Goal: Transaction & Acquisition: Book appointment/travel/reservation

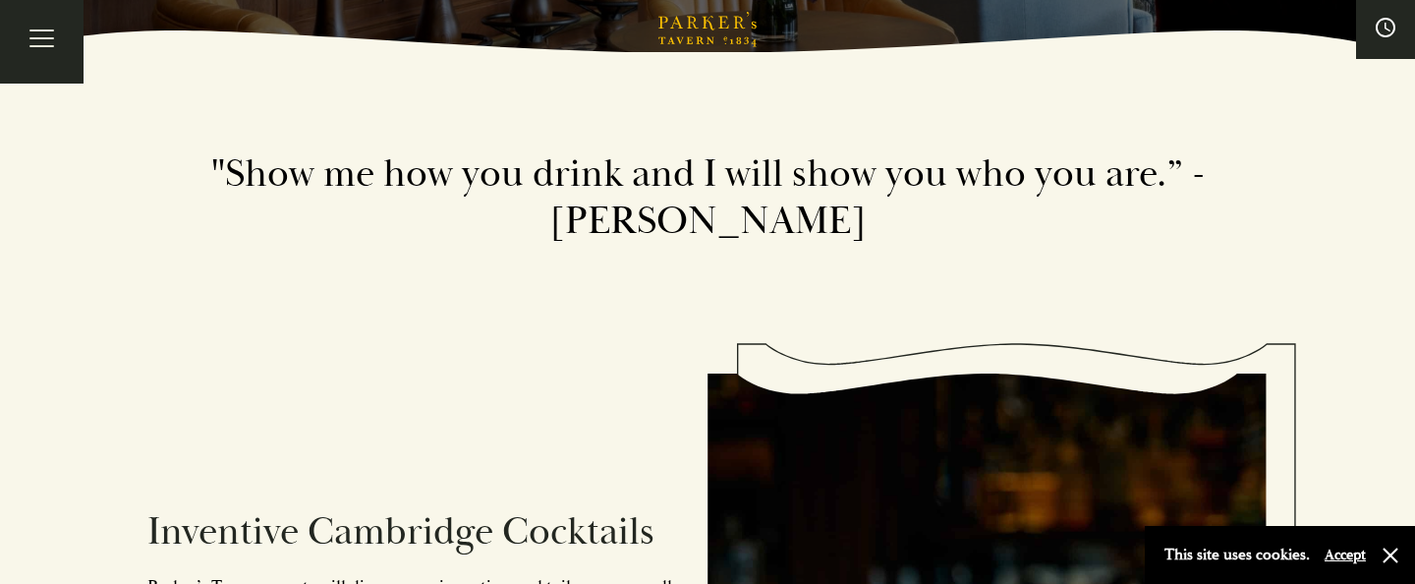
scroll to position [526, 0]
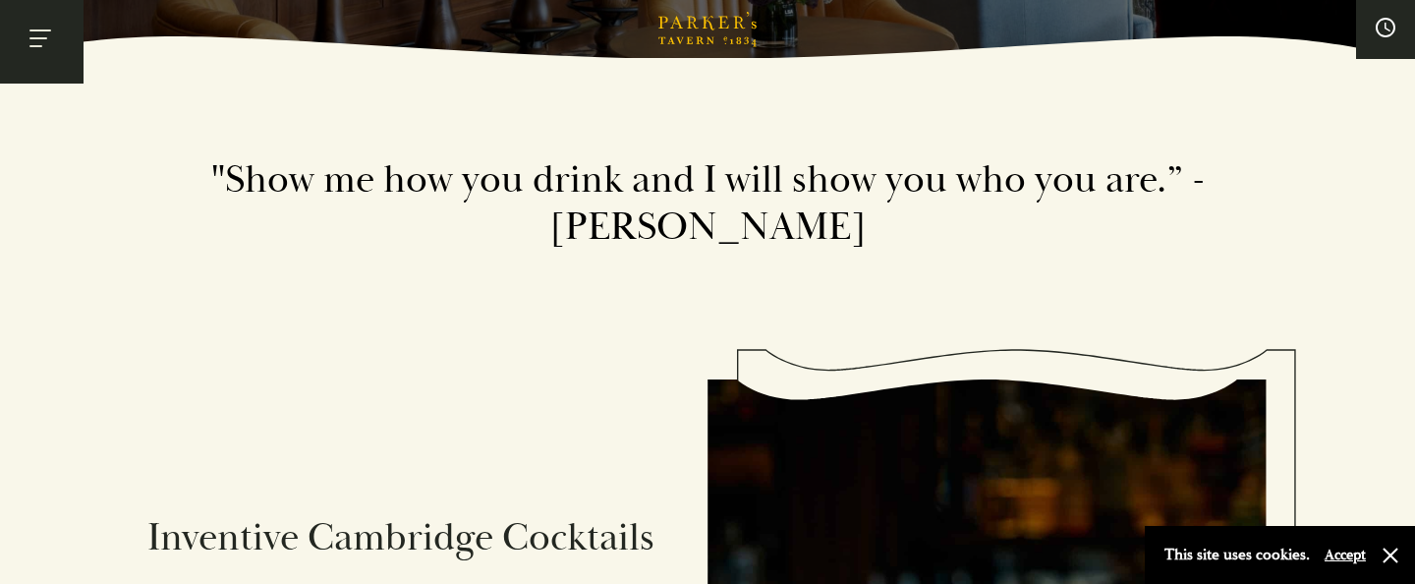
click at [47, 35] on button "Toggle navigation" at bounding box center [41, 41] width 83 height 83
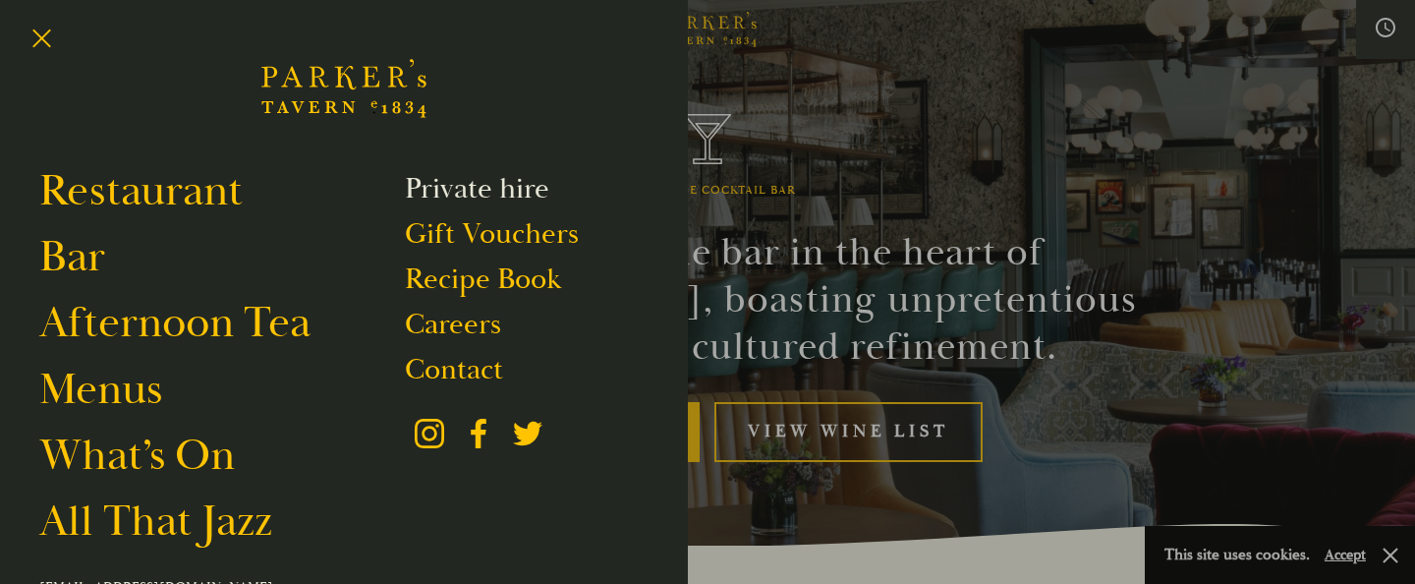
scroll to position [18, 0]
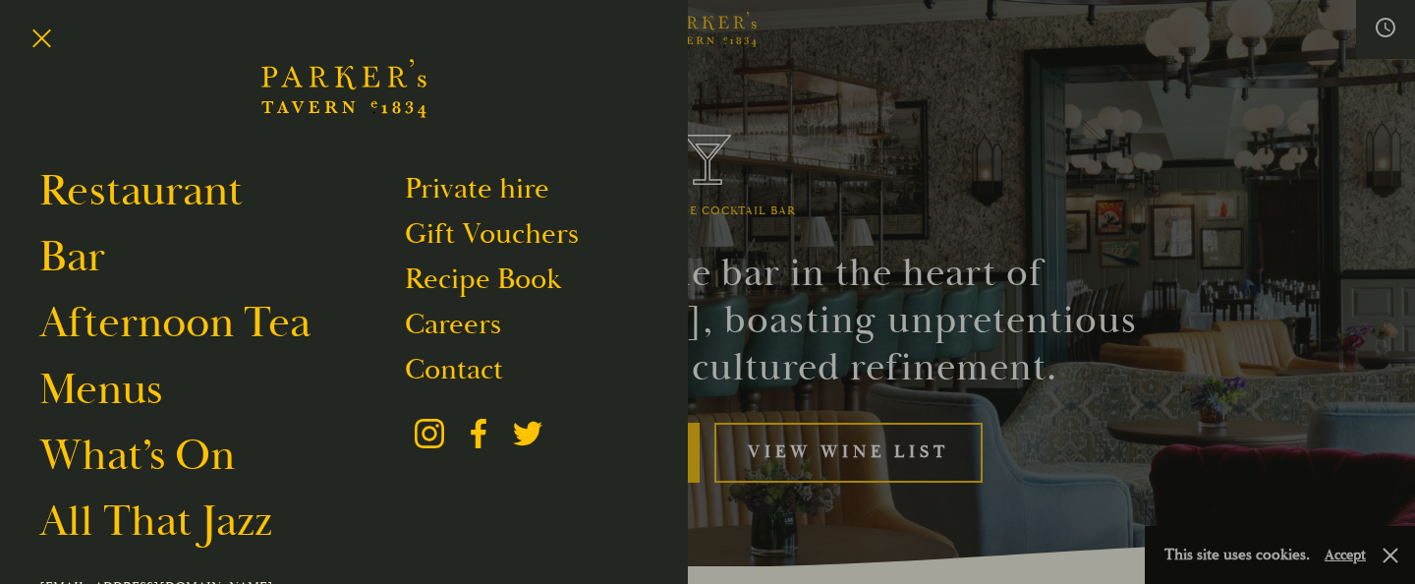
click at [1069, 99] on div at bounding box center [707, 292] width 1415 height 584
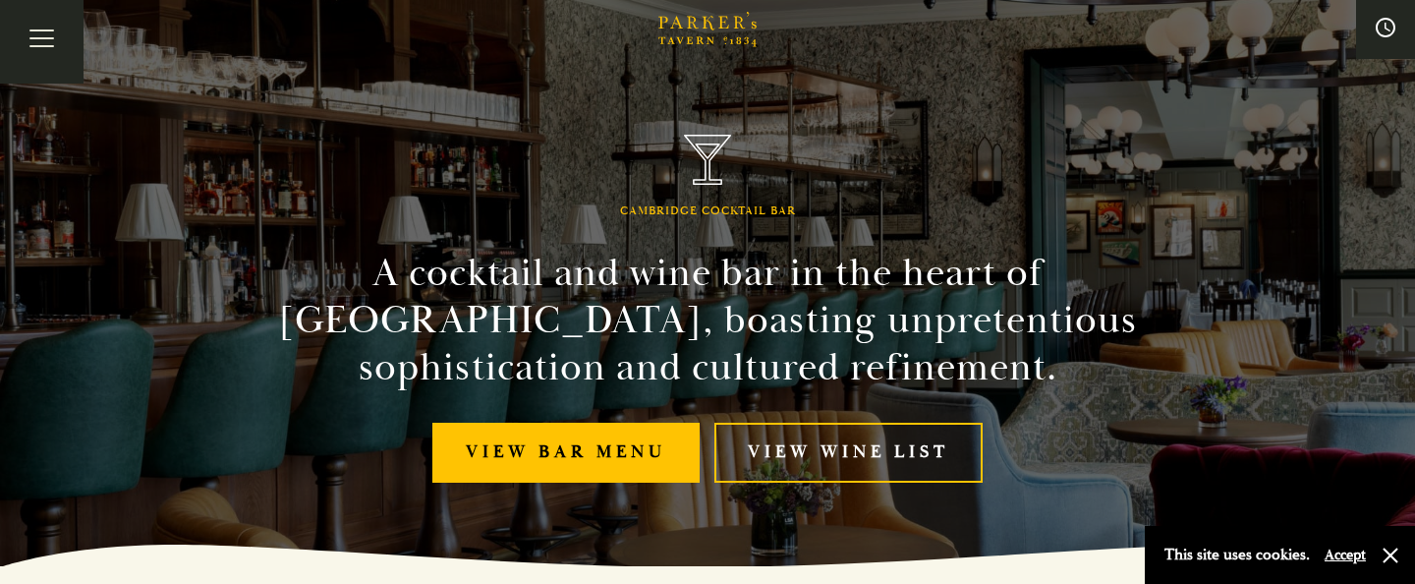
scroll to position [0, 0]
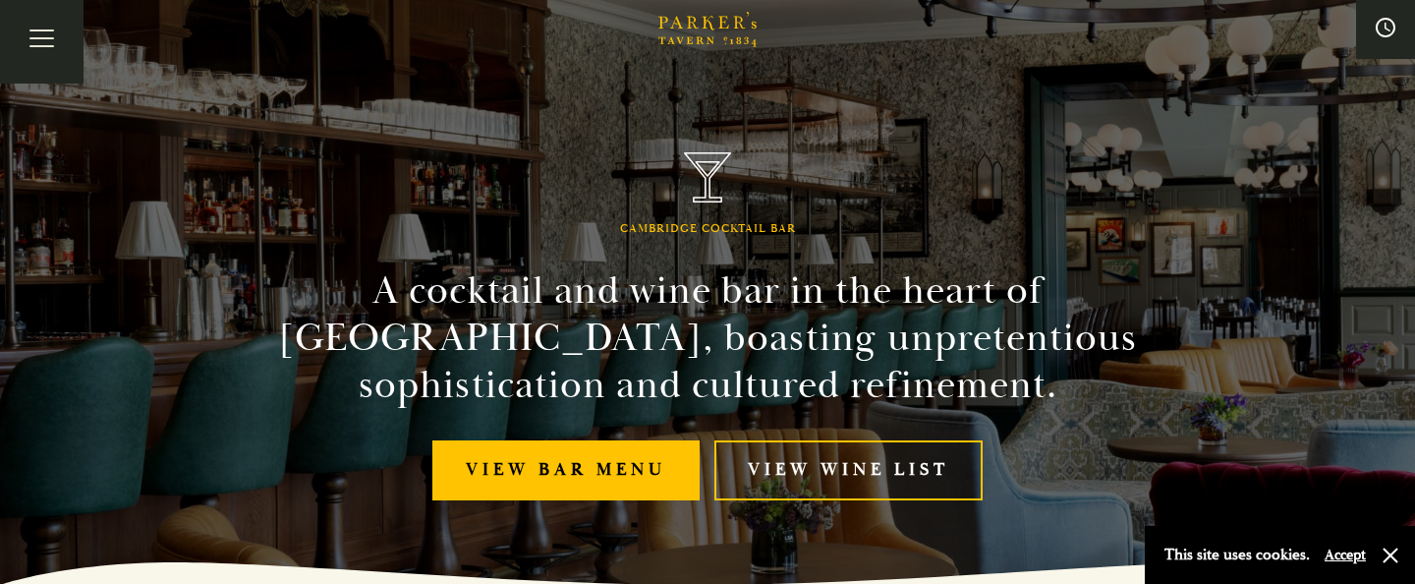
click at [1352, 551] on button "Accept" at bounding box center [1344, 554] width 41 height 19
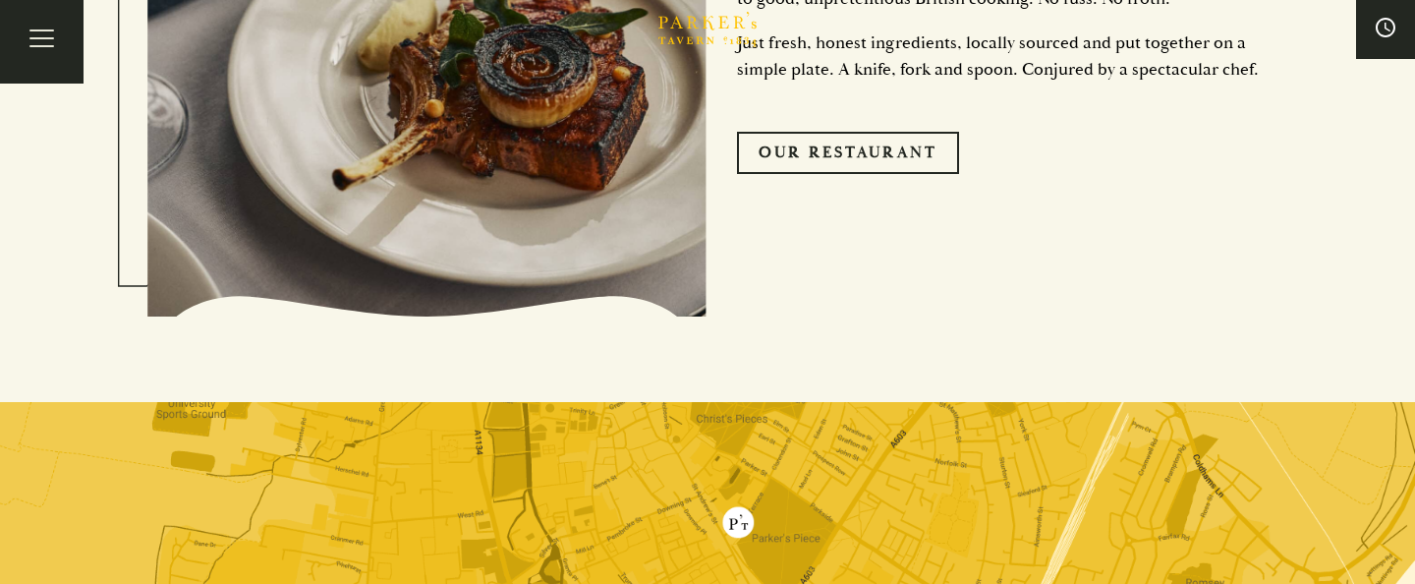
scroll to position [4390, 0]
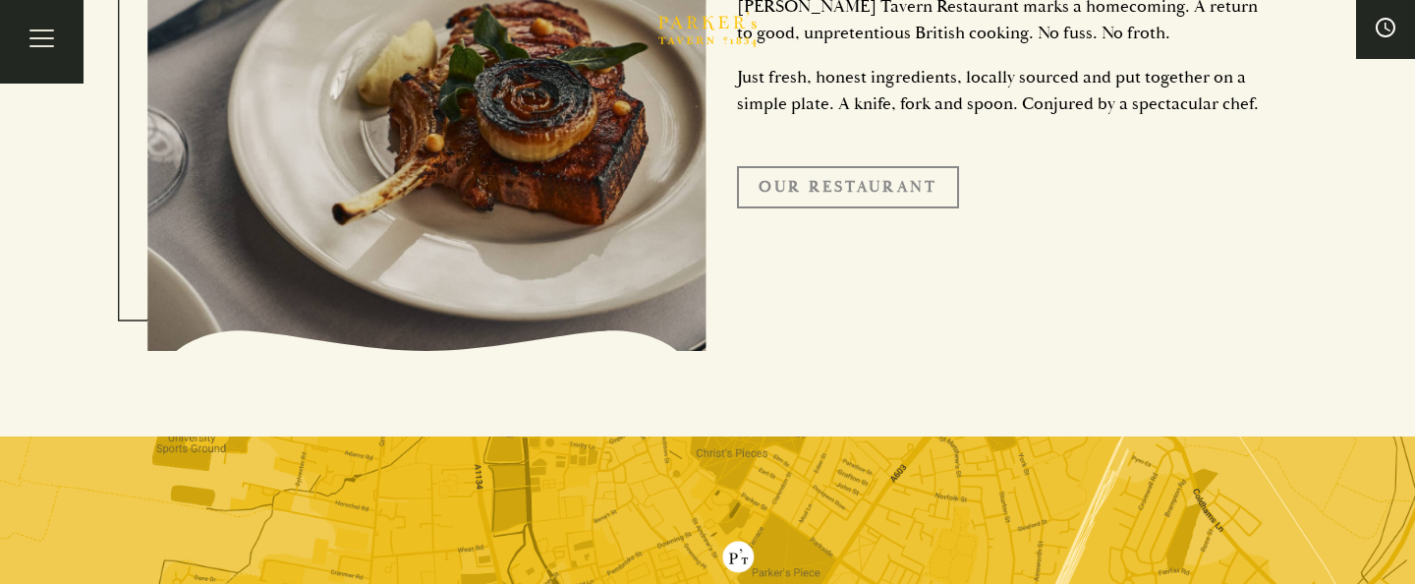
click at [872, 188] on link "Our Restaurant" at bounding box center [848, 186] width 222 height 41
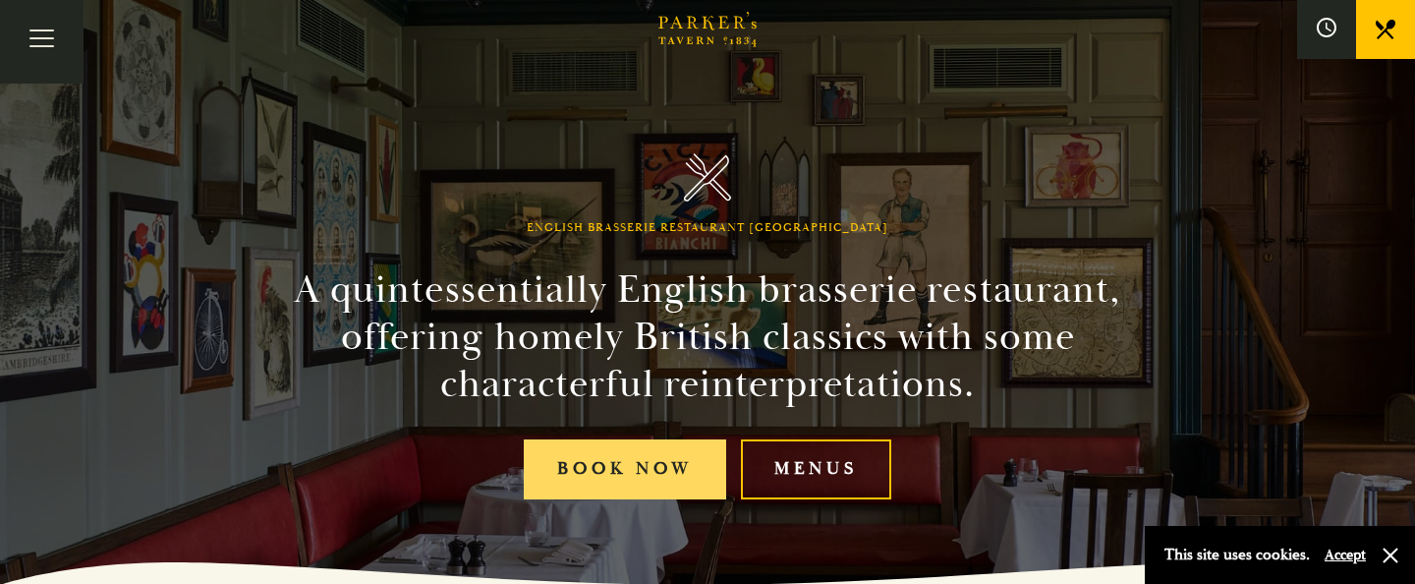
click at [607, 490] on link "Book Now" at bounding box center [625, 469] width 202 height 60
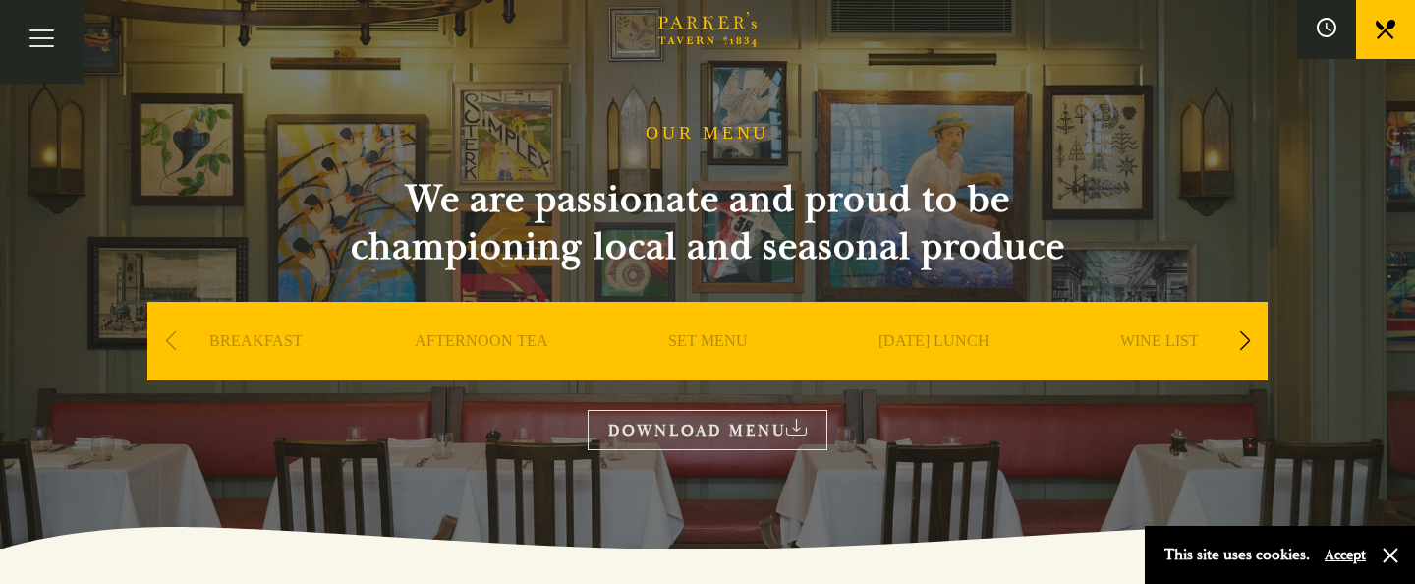
scroll to position [42, 0]
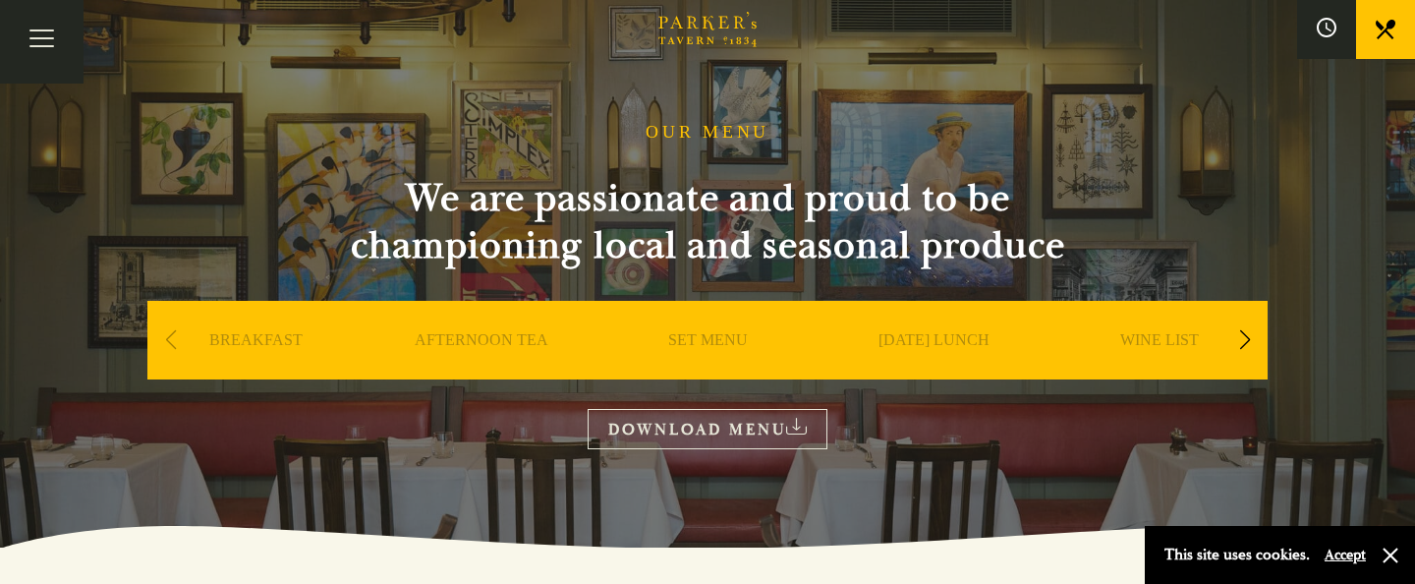
click at [751, 421] on link "DOWNLOAD MENU" at bounding box center [707, 429] width 240 height 40
click at [949, 341] on link "SUNDAY LUNCH" at bounding box center [933, 369] width 111 height 79
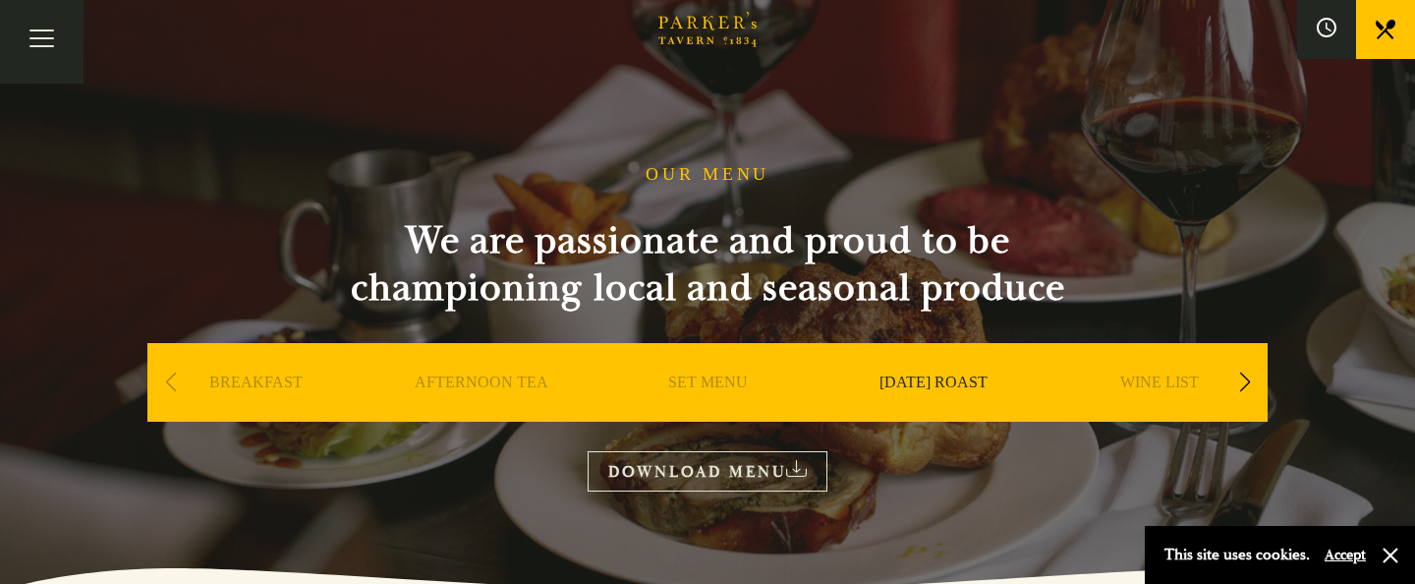
click at [935, 380] on link "[DATE] ROAST" at bounding box center [933, 411] width 108 height 79
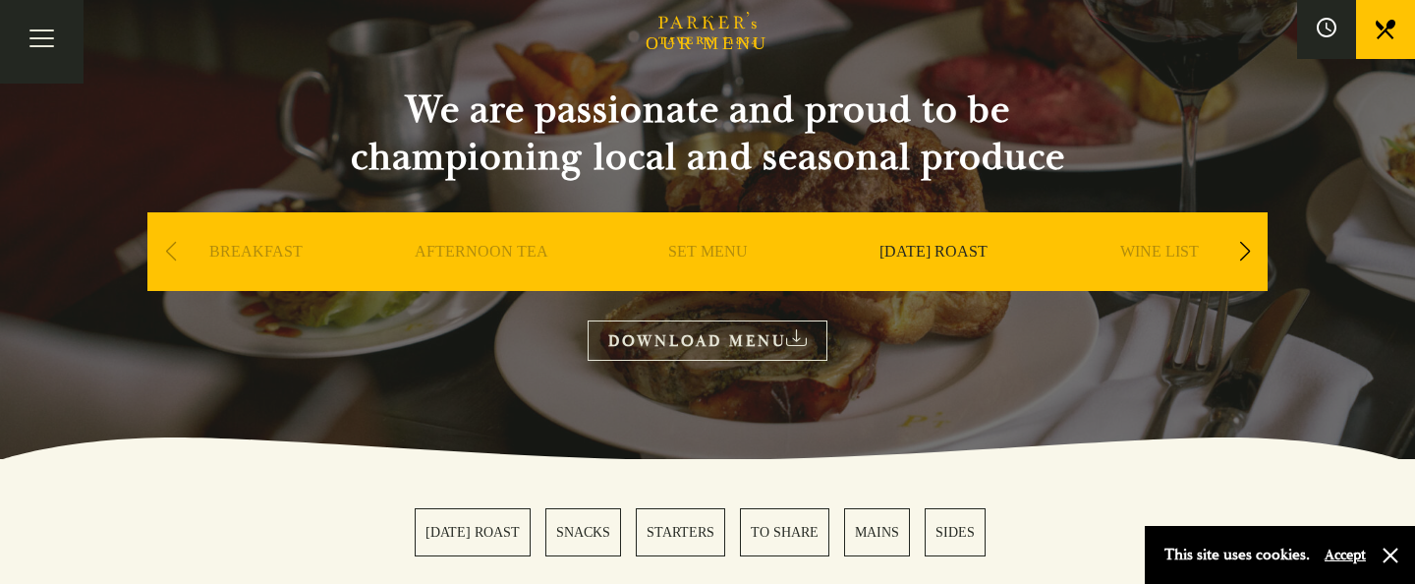
scroll to position [141, 0]
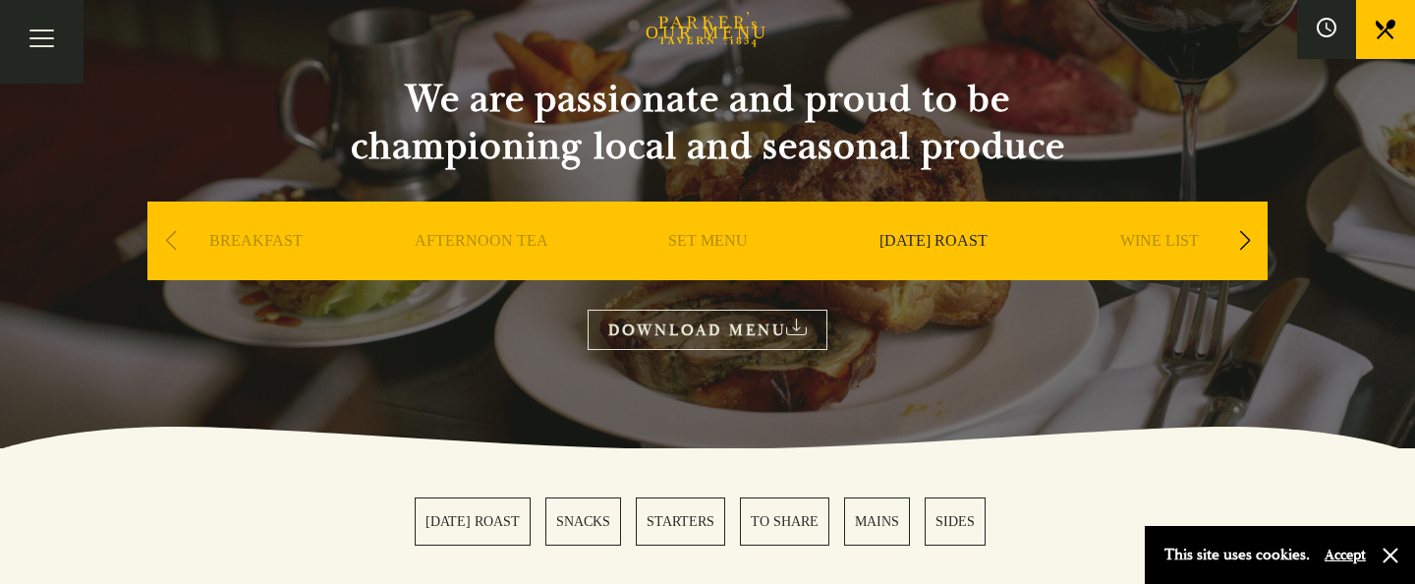
click at [715, 330] on link "DOWNLOAD MENU" at bounding box center [707, 329] width 240 height 40
